Goal: Task Accomplishment & Management: Manage account settings

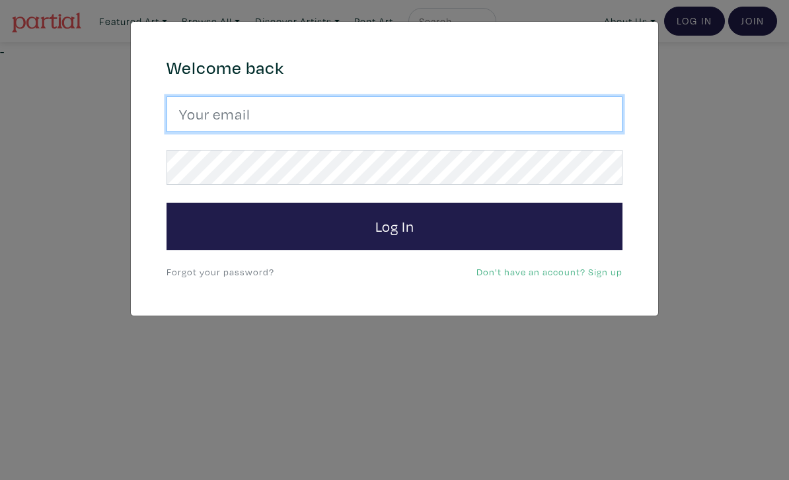
click at [459, 116] on input "email" at bounding box center [394, 114] width 456 height 36
type input "josefj6@gmail.com"
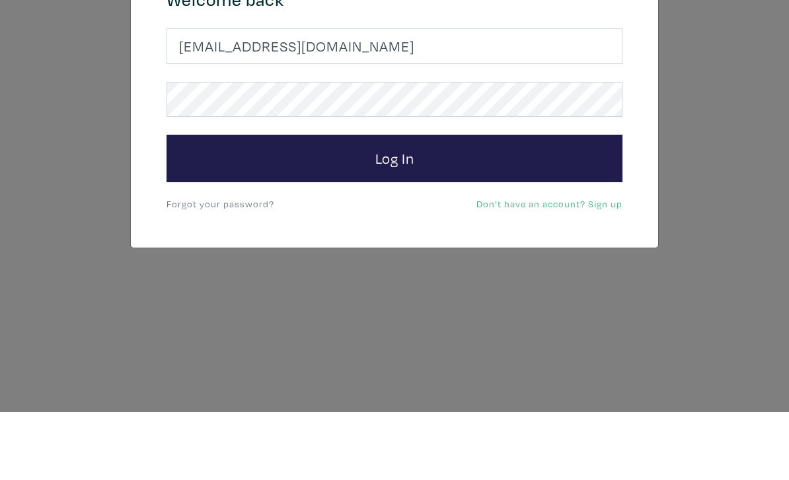
click at [526, 203] on button "Log In" at bounding box center [394, 227] width 456 height 48
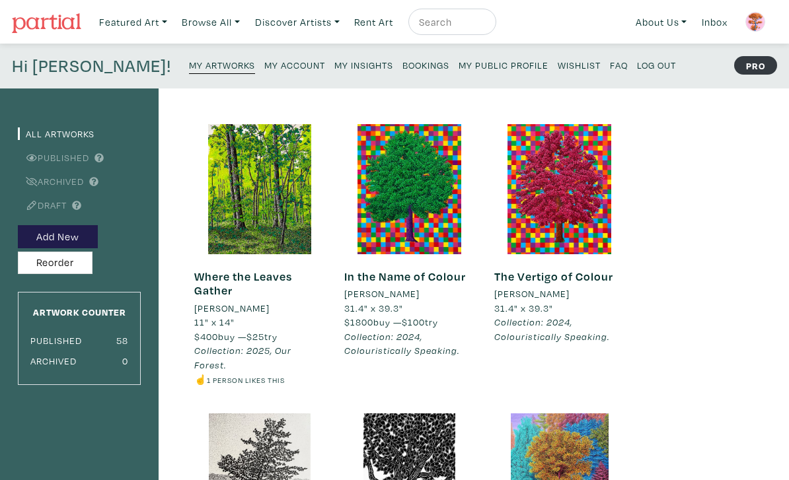
click at [458, 65] on small "My Public Profile" at bounding box center [503, 65] width 90 height 13
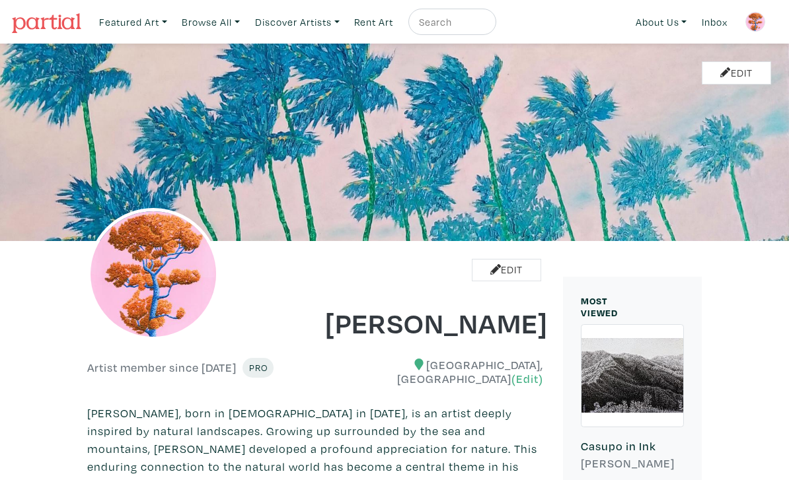
click at [748, 26] on img at bounding box center [755, 22] width 20 height 20
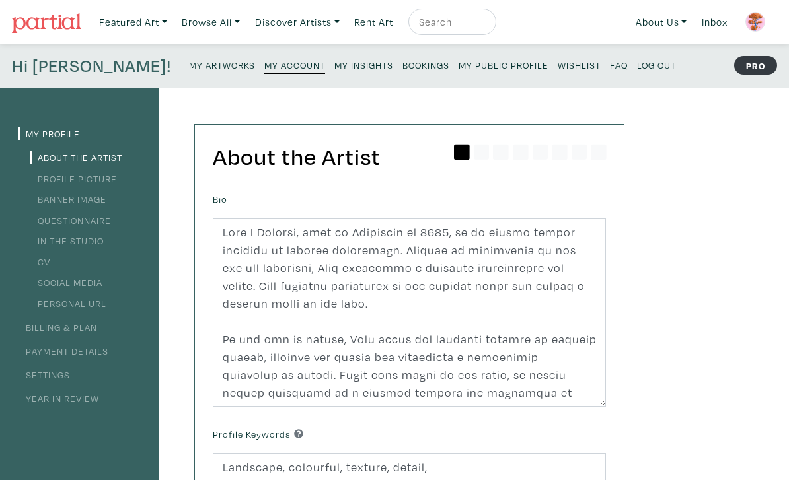
click at [755, 24] on img at bounding box center [755, 22] width 20 height 20
click at [637, 66] on small "Log Out" at bounding box center [656, 65] width 39 height 13
